Goal: Information Seeking & Learning: Learn about a topic

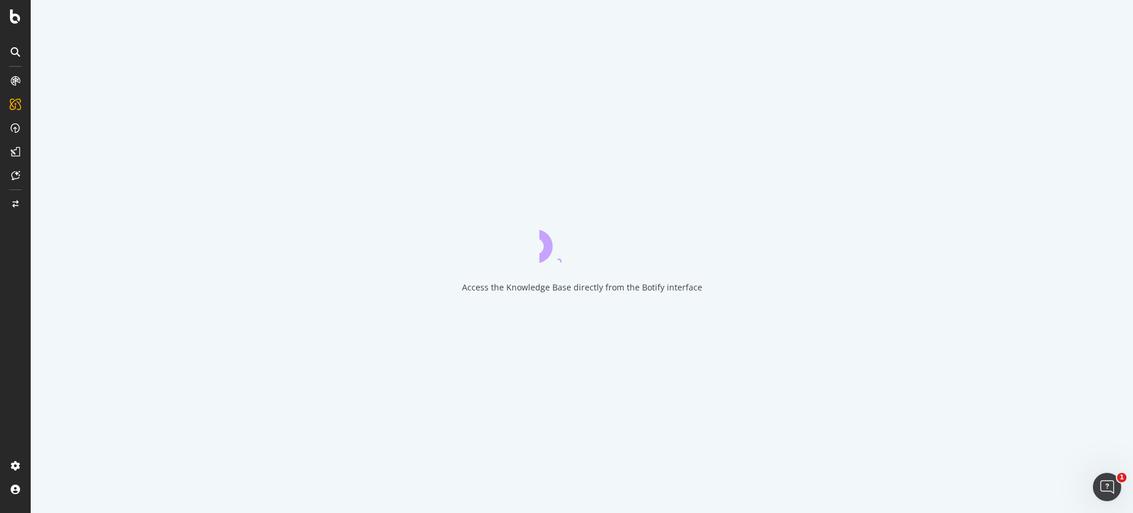
click at [20, 151] on div at bounding box center [15, 151] width 19 height 19
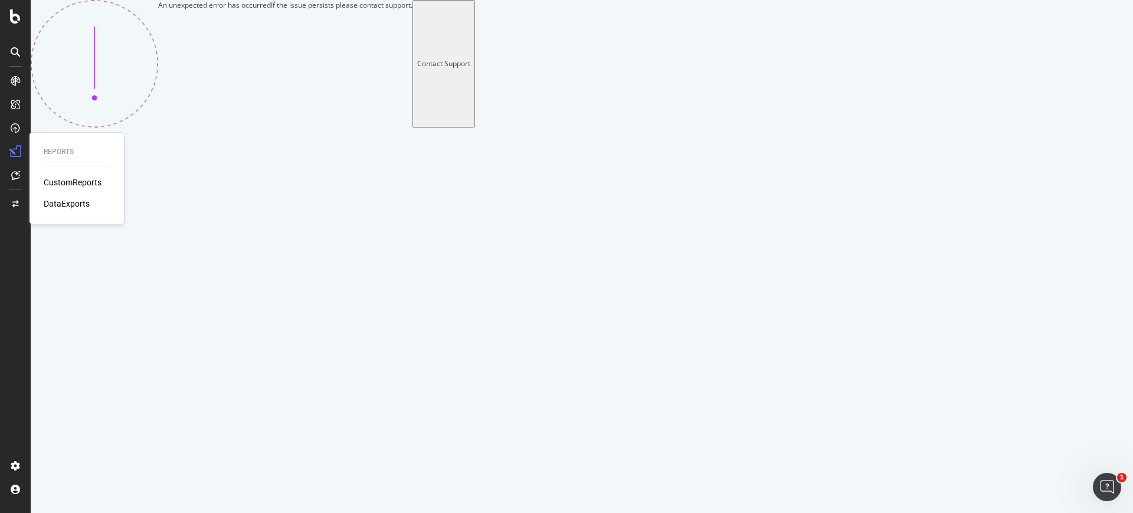
click at [74, 184] on div "CustomReports" at bounding box center [73, 182] width 58 height 12
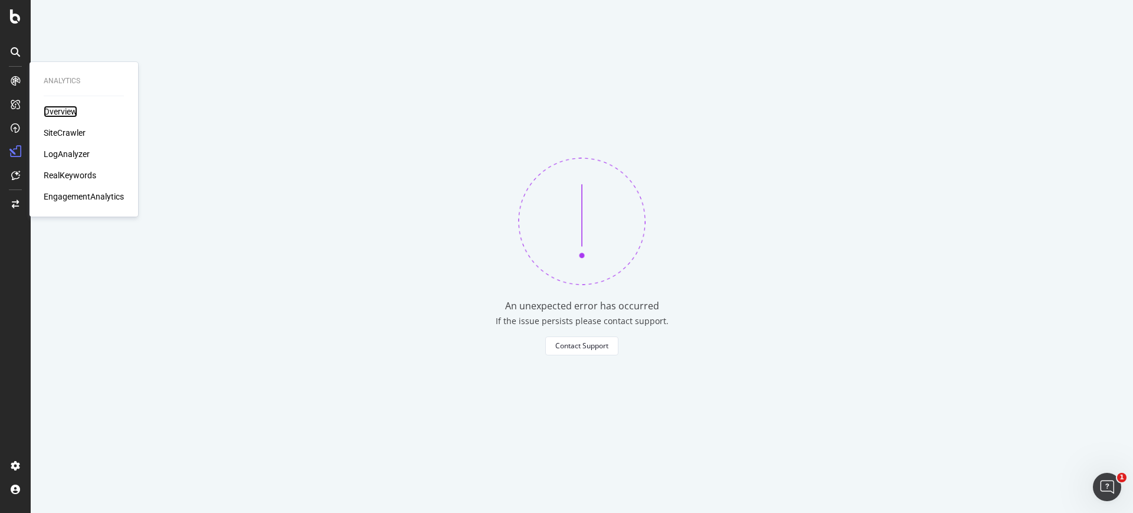
click at [64, 106] on div "Overview" at bounding box center [61, 112] width 34 height 12
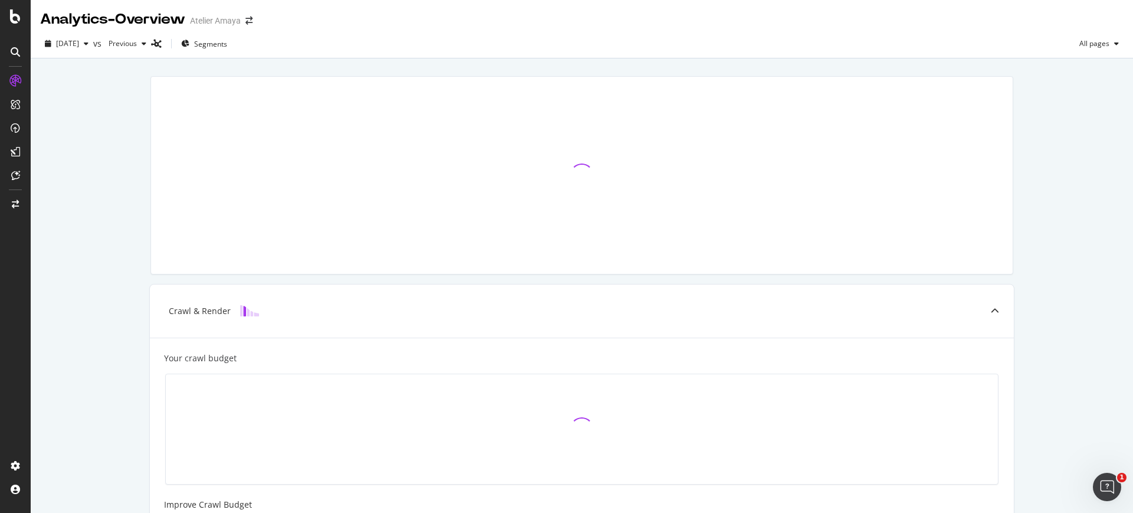
click at [88, 271] on div "Crawl & Render Your crawl budget Improve Crawl Budget Index Rank Convert" at bounding box center [582, 429] width 1102 height 742
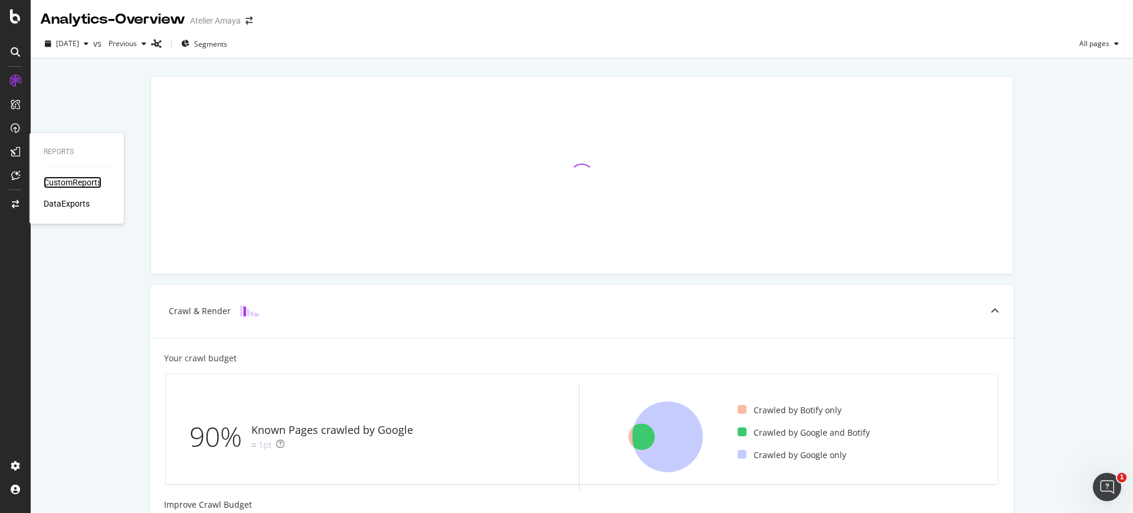
click at [61, 179] on div "CustomReports" at bounding box center [73, 182] width 58 height 12
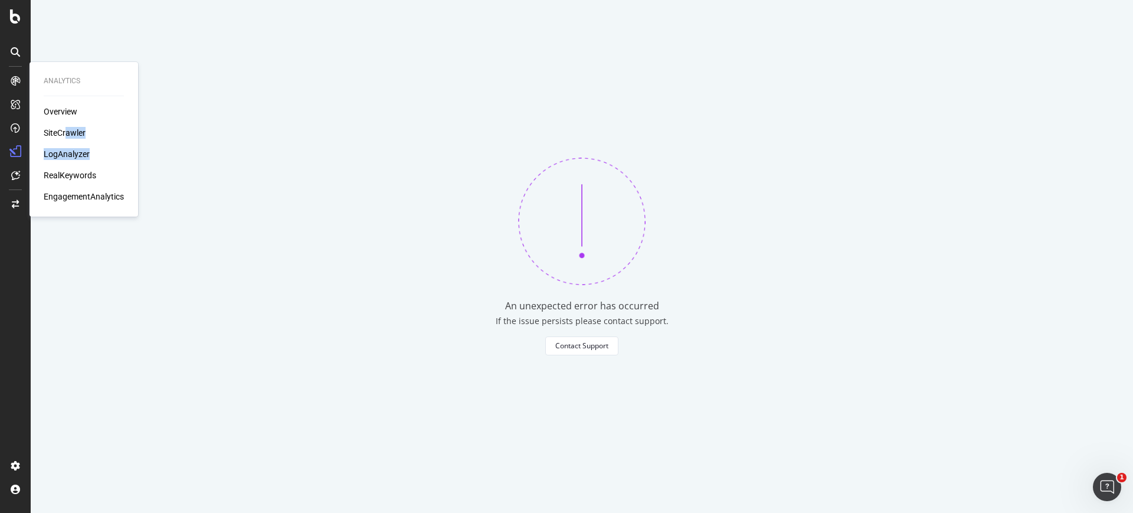
click at [89, 149] on div "Overview SiteCrawler LogAnalyzer RealKeywords EngagementAnalytics" at bounding box center [84, 154] width 80 height 97
click at [65, 109] on div "Overview" at bounding box center [61, 112] width 34 height 12
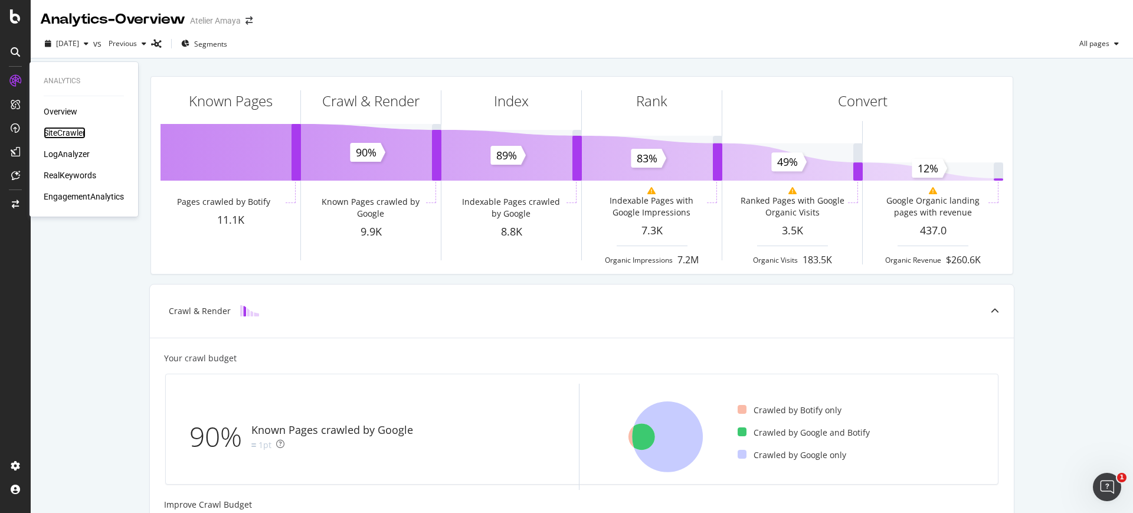
click at [60, 130] on div "SiteCrawler" at bounding box center [65, 133] width 42 height 12
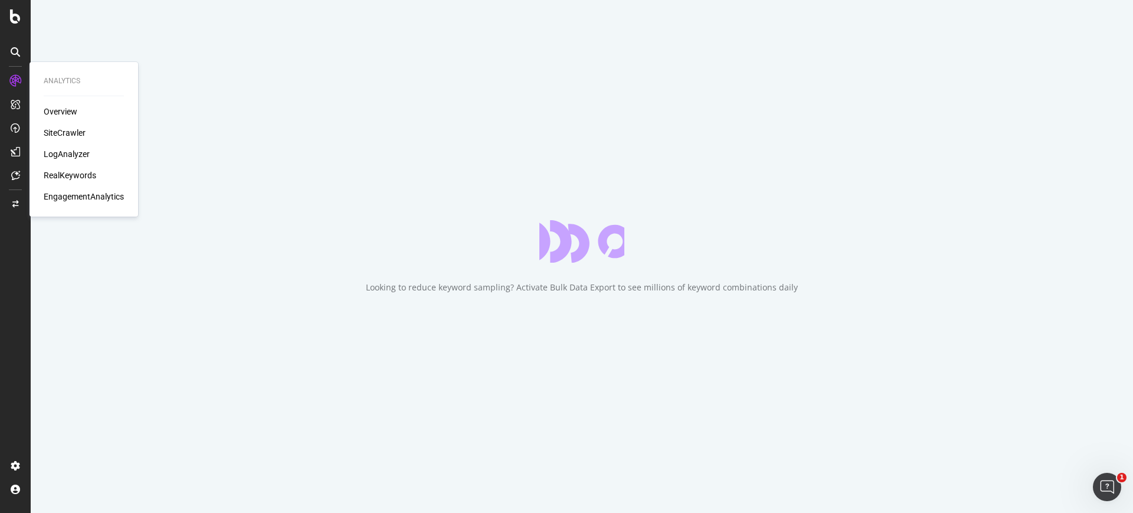
click at [64, 179] on div "RealKeywords" at bounding box center [70, 175] width 53 height 12
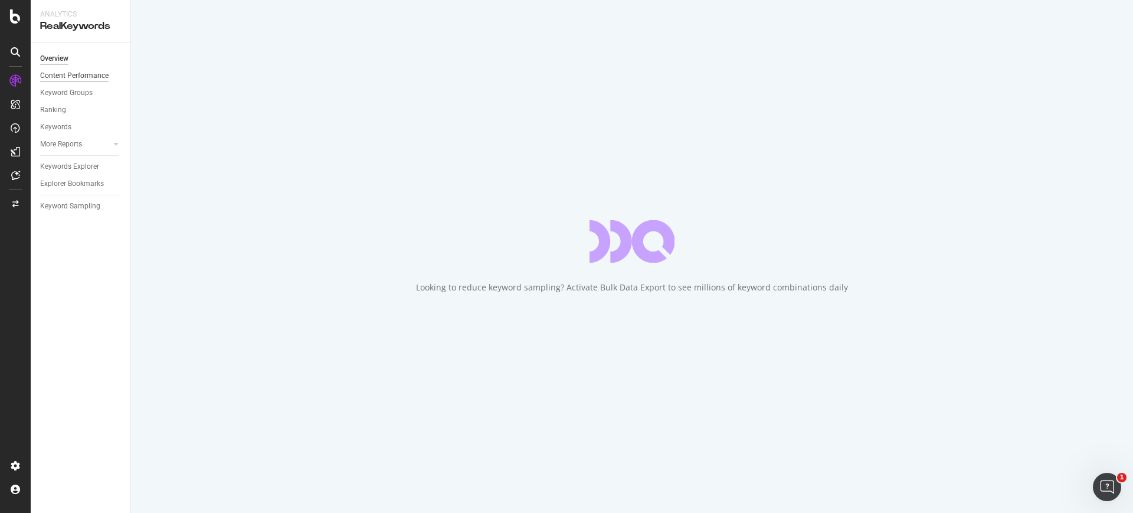
click at [91, 77] on div "Content Performance" at bounding box center [74, 76] width 68 height 12
click at [112, 143] on div at bounding box center [116, 144] width 12 height 12
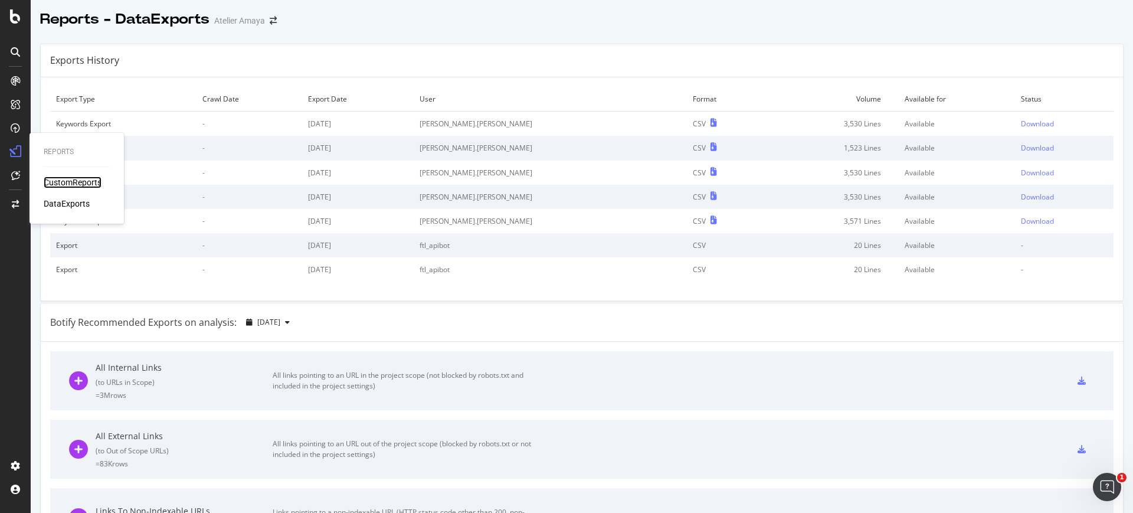
click at [66, 176] on div "CustomReports" at bounding box center [73, 182] width 58 height 12
